Goal: Task Accomplishment & Management: Complete application form

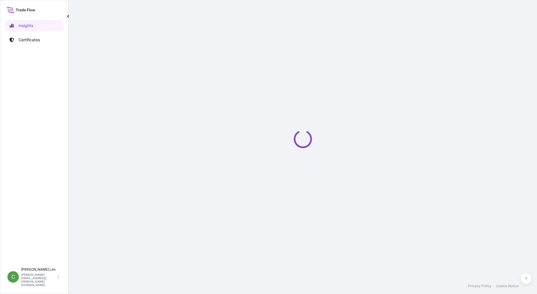
select select "2025"
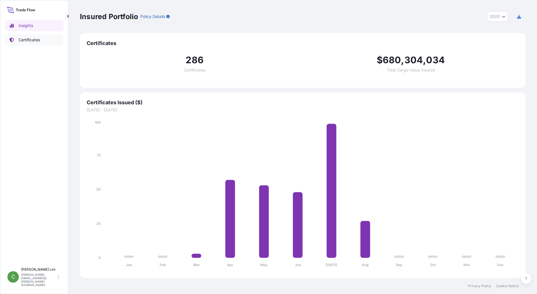
click at [24, 41] on p "Certificates" at bounding box center [29, 40] width 21 height 6
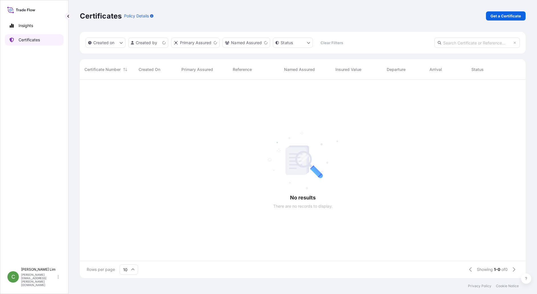
scroll to position [197, 442]
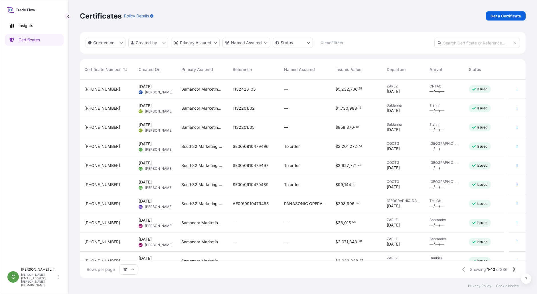
click at [451, 47] on input "text" at bounding box center [477, 43] width 86 height 10
paste input "[PHONE_NUMBER]"
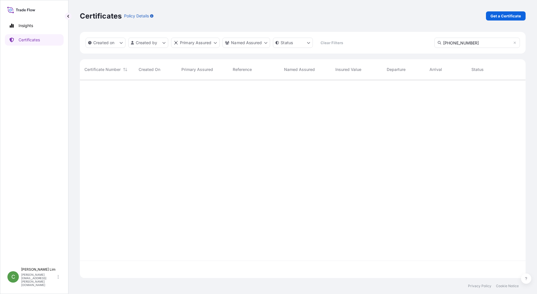
type input "[PHONE_NUMBER]"
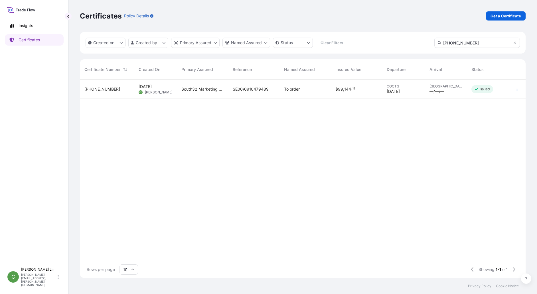
click at [98, 91] on span "31709-153-1" at bounding box center [102, 89] width 36 height 6
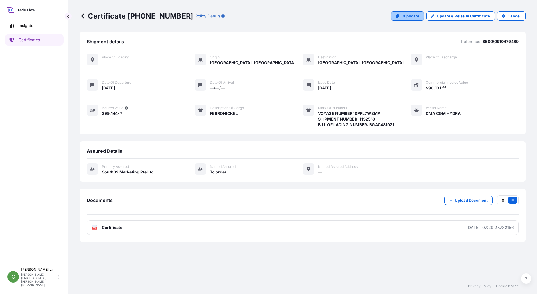
click at [412, 15] on p "Duplicate" at bounding box center [411, 16] width 18 height 6
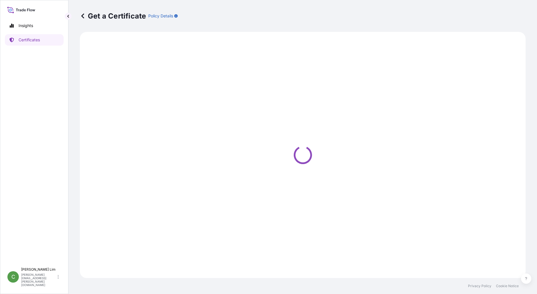
select select "Sea"
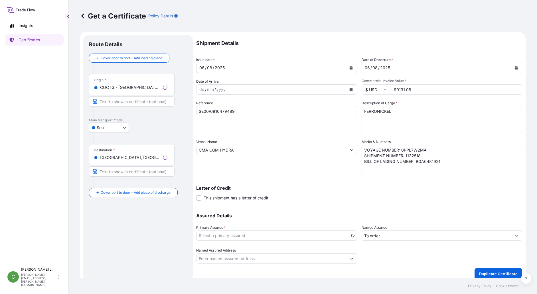
select select "31709"
click at [350, 67] on icon "Calendar" at bounding box center [350, 67] width 3 height 3
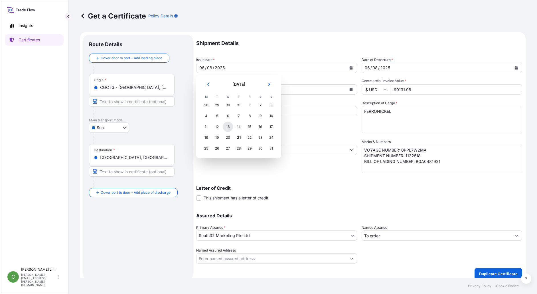
click at [226, 127] on div "13" at bounding box center [228, 127] width 10 height 10
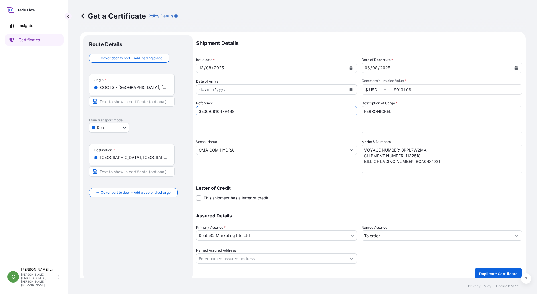
drag, startPoint x: 245, startPoint y: 111, endPoint x: 193, endPoint y: 112, distance: 52.2
click at [193, 112] on form "Route Details Cover door to port - Add loading place Place of loading Road / In…" at bounding box center [303, 157] width 446 height 251
paste input "532"
type input "SE00\0910479532"
drag, startPoint x: 247, startPoint y: 150, endPoint x: 195, endPoint y: 151, distance: 52.5
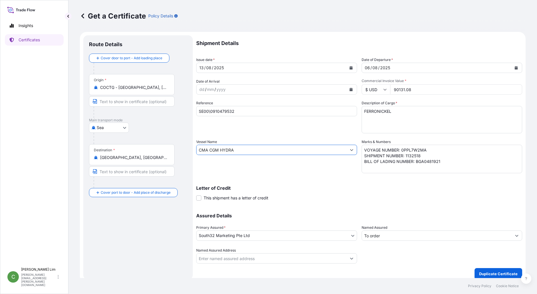
click at [195, 151] on form "Route Details Cover door to port - Add loading place Place of loading Road / In…" at bounding box center [303, 157] width 446 height 251
paste input "LY"
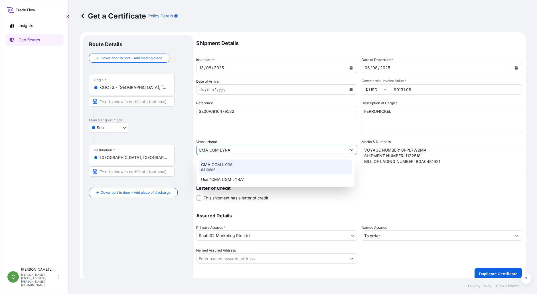
click at [232, 165] on p "CMA CGM LYRA" at bounding box center [217, 165] width 32 height 6
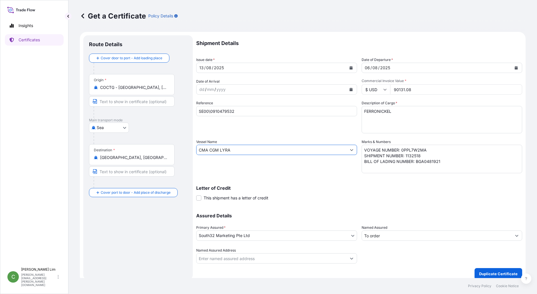
type input "CMA CGM LYRA"
drag, startPoint x: 414, startPoint y: 90, endPoint x: 387, endPoint y: 89, distance: 27.1
click at [387, 89] on div "$ USD 90131.08" at bounding box center [442, 89] width 161 height 10
click at [387, 89] on input "$ USD" at bounding box center [376, 89] width 29 height 10
click at [417, 88] on input "90131.08" at bounding box center [456, 89] width 132 height 10
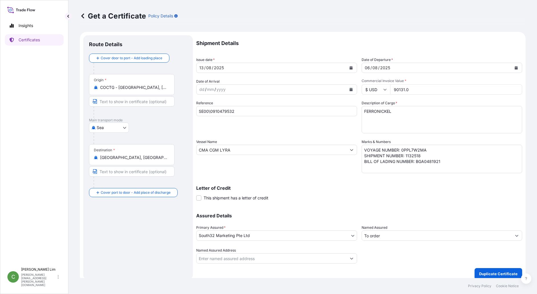
click at [417, 88] on input "90131.0" at bounding box center [456, 89] width 132 height 10
click at [417, 88] on input "901" at bounding box center [456, 89] width 132 height 10
paste input "number"
drag, startPoint x: 413, startPoint y: 91, endPoint x: 383, endPoint y: 90, distance: 30.2
click at [383, 90] on div "$ USD 90131.08" at bounding box center [442, 89] width 161 height 10
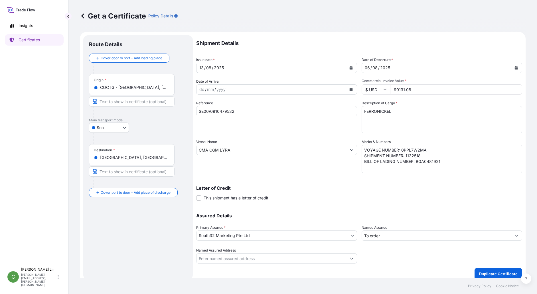
paste input "1941971.85"
type input "1941971.85"
drag, startPoint x: 398, startPoint y: 150, endPoint x: 426, endPoint y: 150, distance: 28.0
click at [426, 150] on textarea "VOYAGE NUMBER: 0PPL7W2MA SHIPMENT NUMBER: 1132518 BILL OF LADING NUMBER: BGA048…" at bounding box center [442, 159] width 161 height 29
paste textarea
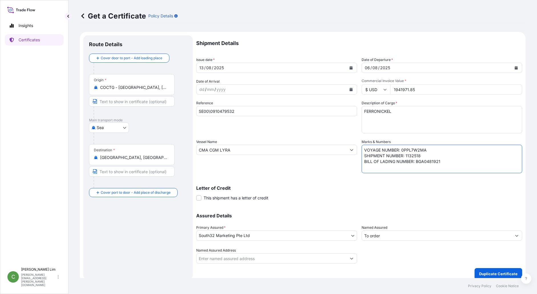
drag, startPoint x: 398, startPoint y: 151, endPoint x: 432, endPoint y: 149, distance: 34.3
click at [432, 149] on textarea "VOYAGE NUMBER: 0PPL7W2MA SHIPMENT NUMBER: 1132518 BILL OF LADING NUMBER: BGA048…" at bounding box center [442, 159] width 161 height 29
paste textarea "0PPL9W2MA"
click at [417, 156] on textarea "VOYAGE NUMBER: 0PPL7W2MA SHIPMENT NUMBER: 1132518 BILL OF LADING NUMBER: BGA048…" at bounding box center [442, 159] width 161 height 29
click at [425, 160] on textarea "VOYAGE NUMBER: 0PPL7W2MA SHIPMENT NUMBER: 1132518 BILL OF LADING NUMBER: BGA048…" at bounding box center [442, 159] width 161 height 29
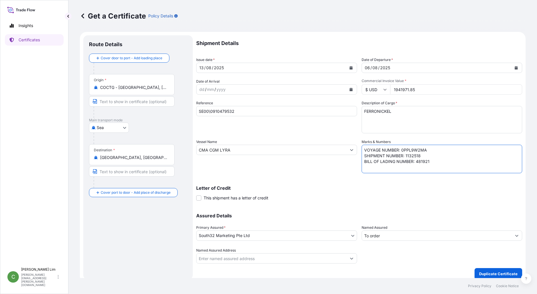
click at [425, 160] on textarea "VOYAGE NUMBER: 0PPL7W2MA SHIPMENT NUMBER: 1132518 BILL OF LADING NUMBER: BGA048…" at bounding box center [442, 159] width 161 height 29
click at [421, 154] on textarea "VOYAGE NUMBER: 0PPL7W2MA SHIPMENT NUMBER: 1132518 BILL OF LADING NUMBER: BGA048…" at bounding box center [442, 159] width 161 height 29
paste textarea "1132727"
drag, startPoint x: 414, startPoint y: 163, endPoint x: 433, endPoint y: 160, distance: 18.5
click at [433, 160] on textarea "VOYAGE NUMBER: 0PPL7W2MA SHIPMENT NUMBER: 1132518 BILL OF LADING NUMBER: BGA048…" at bounding box center [442, 159] width 161 height 29
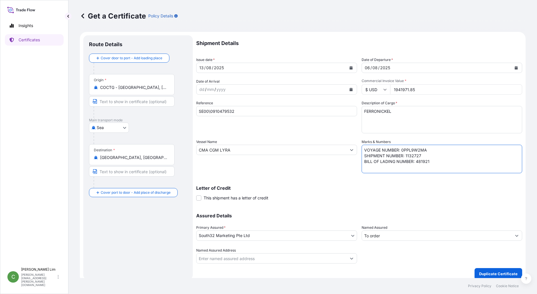
paste textarea "BGA0485547"
type textarea "VOYAGE NUMBER: 0PPL9W2MA SHIPMENT NUMBER: 1132727 BILL OF LADING NUMBER: BGA048…"
click at [514, 66] on button "Calendar" at bounding box center [516, 67] width 9 height 9
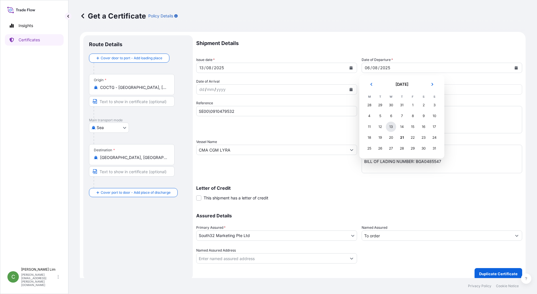
click at [392, 127] on div "13" at bounding box center [391, 127] width 10 height 10
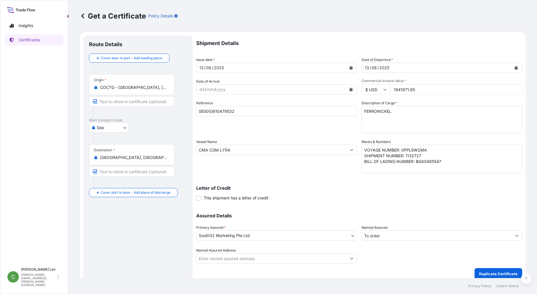
click at [169, 121] on p "Main transport mode" at bounding box center [138, 120] width 98 height 5
click at [427, 200] on div "Letter of Credit This shipment has a letter of credit Letter of credit * Letter…" at bounding box center [359, 193] width 326 height 15
click at [494, 275] on p "Duplicate Certificate" at bounding box center [498, 274] width 39 height 6
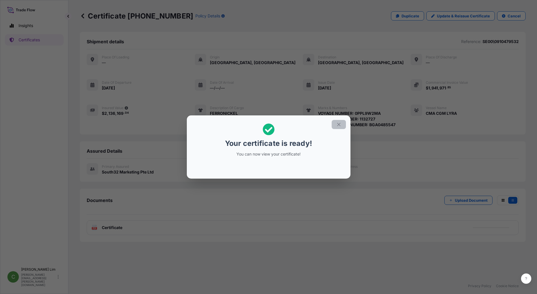
click at [341, 125] on icon "button" at bounding box center [338, 124] width 5 height 5
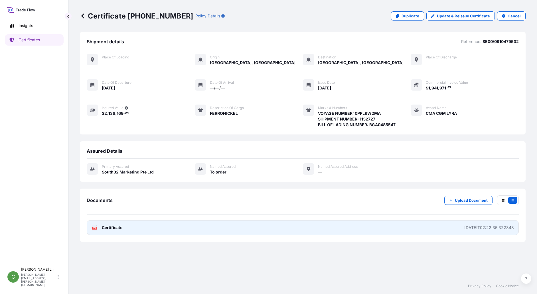
click at [116, 226] on span "Certificate" at bounding box center [112, 228] width 21 height 6
